Goal: Transaction & Acquisition: Purchase product/service

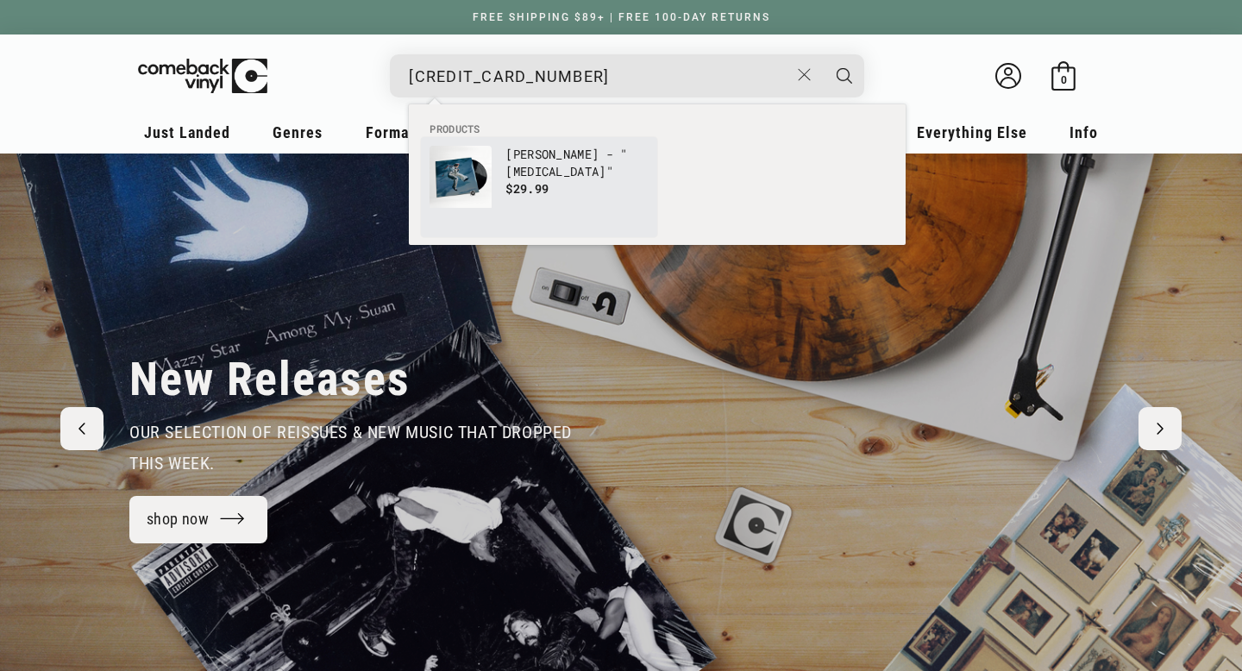
type input "[CREDIT_CARD_NUMBER]"
click at [517, 182] on span "$29.99" at bounding box center [526, 188] width 43 height 16
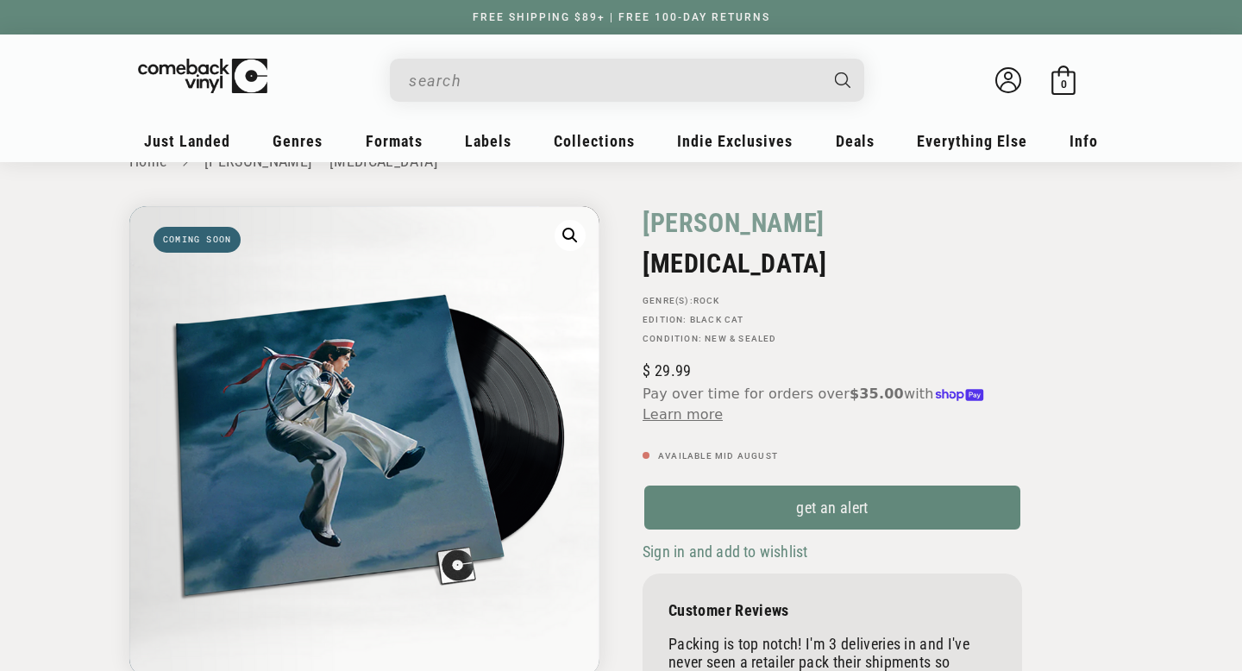
scroll to position [64, 0]
